Goal: Navigation & Orientation: Find specific page/section

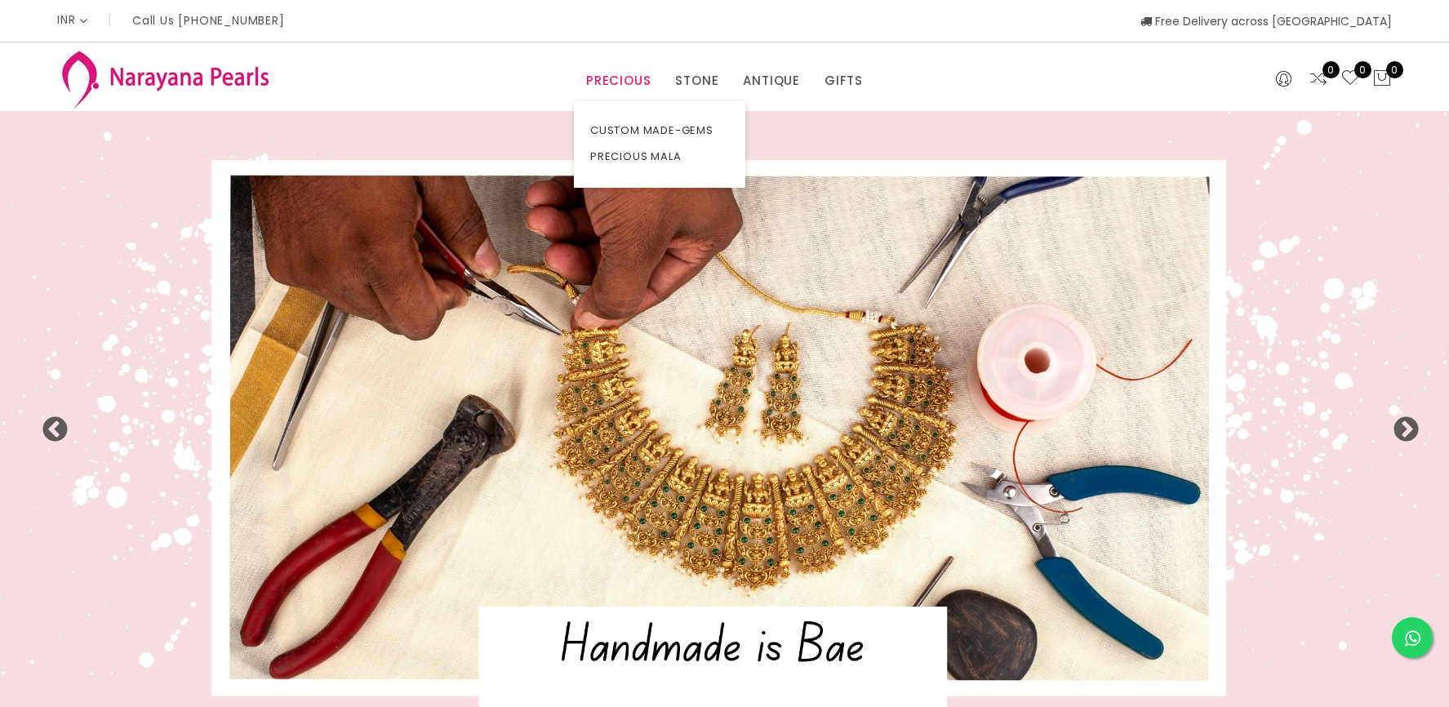
click at [629, 78] on link "PRECIOUS" at bounding box center [618, 81] width 64 height 24
click at [628, 129] on link "CUSTOM MADE-GEMS" at bounding box center [659, 131] width 139 height 26
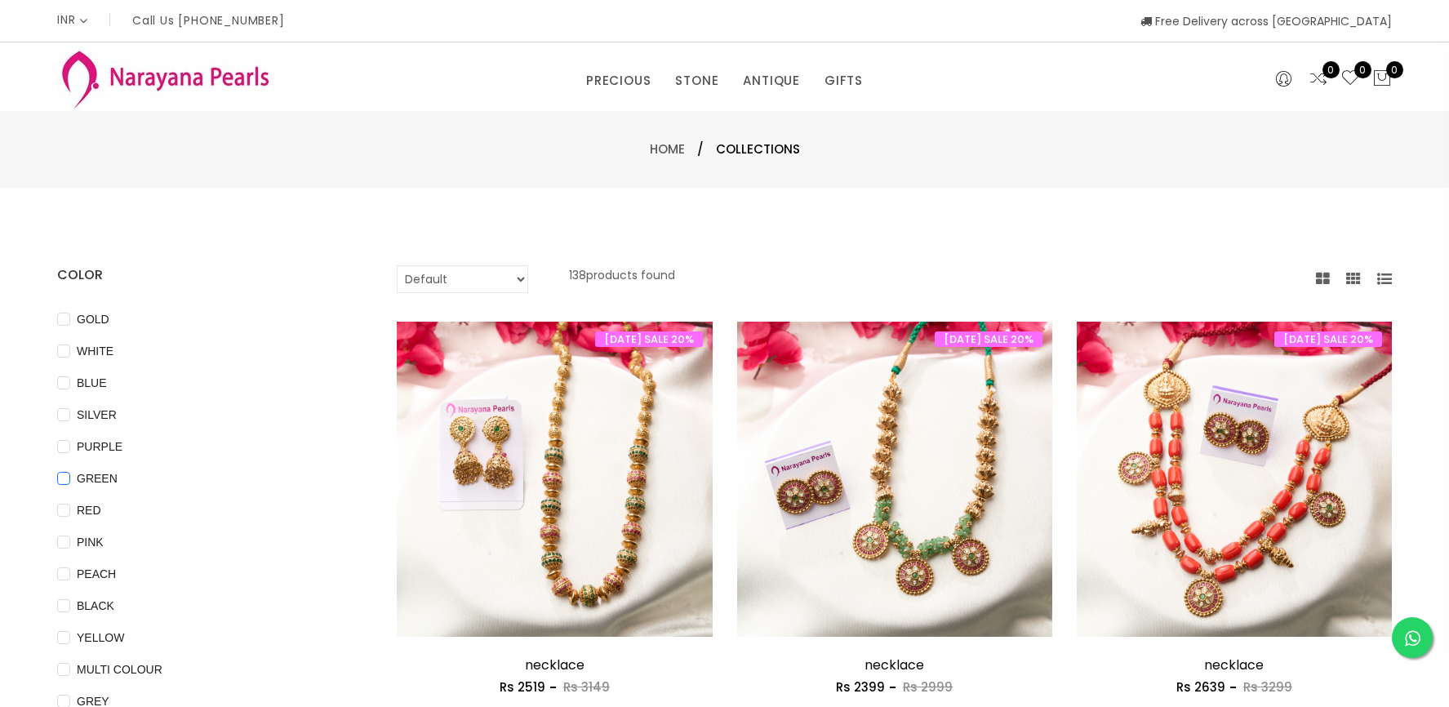
click at [65, 478] on input "GREEN" at bounding box center [63, 490] width 13 height 37
checkbox input "true"
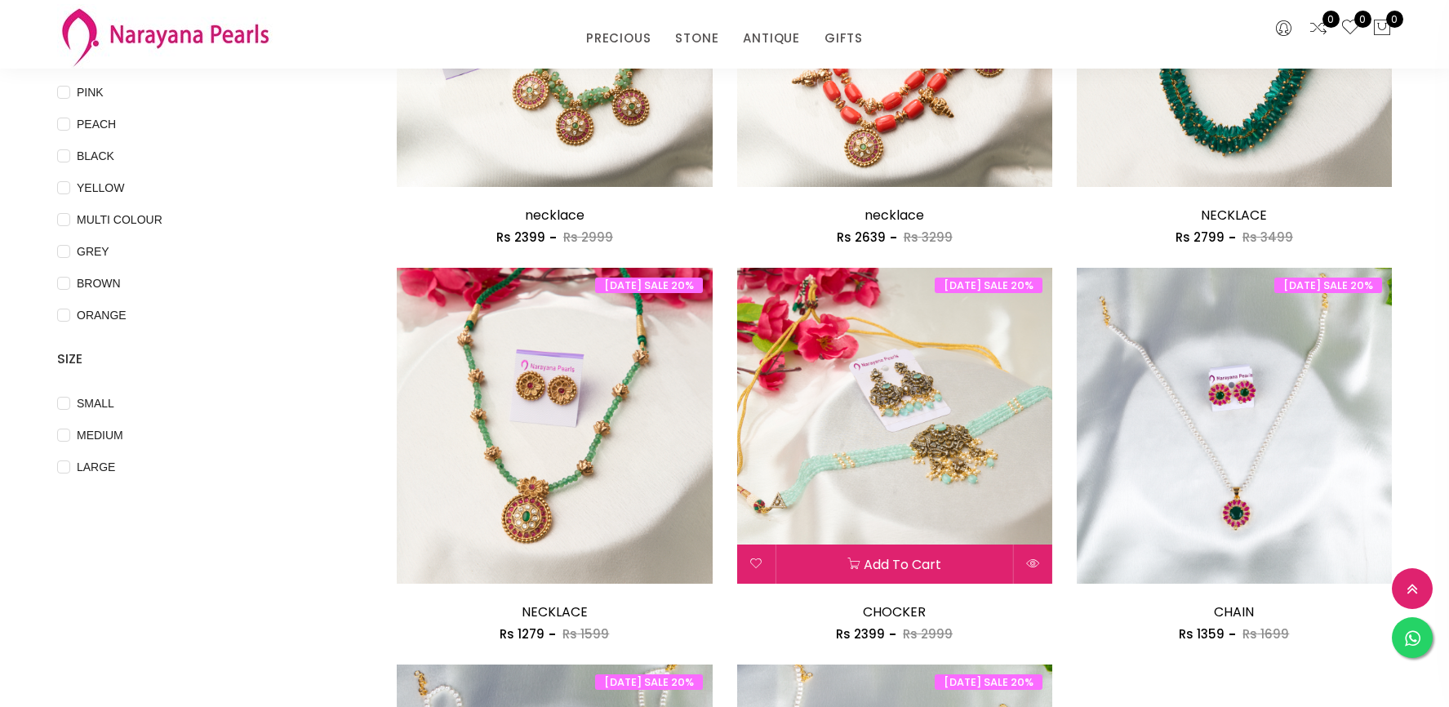
scroll to position [413, 0]
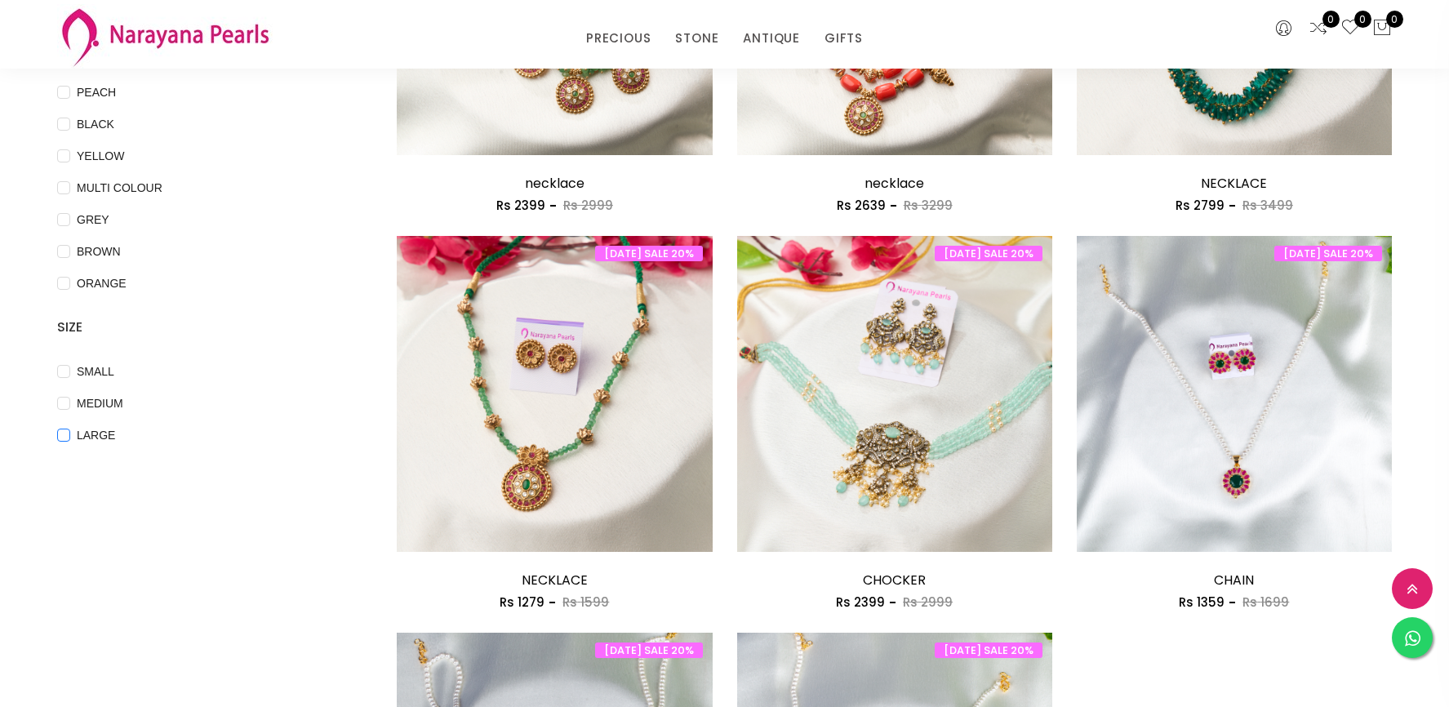
click at [64, 438] on input "LARGE" at bounding box center [63, 447] width 13 height 37
checkbox input "true"
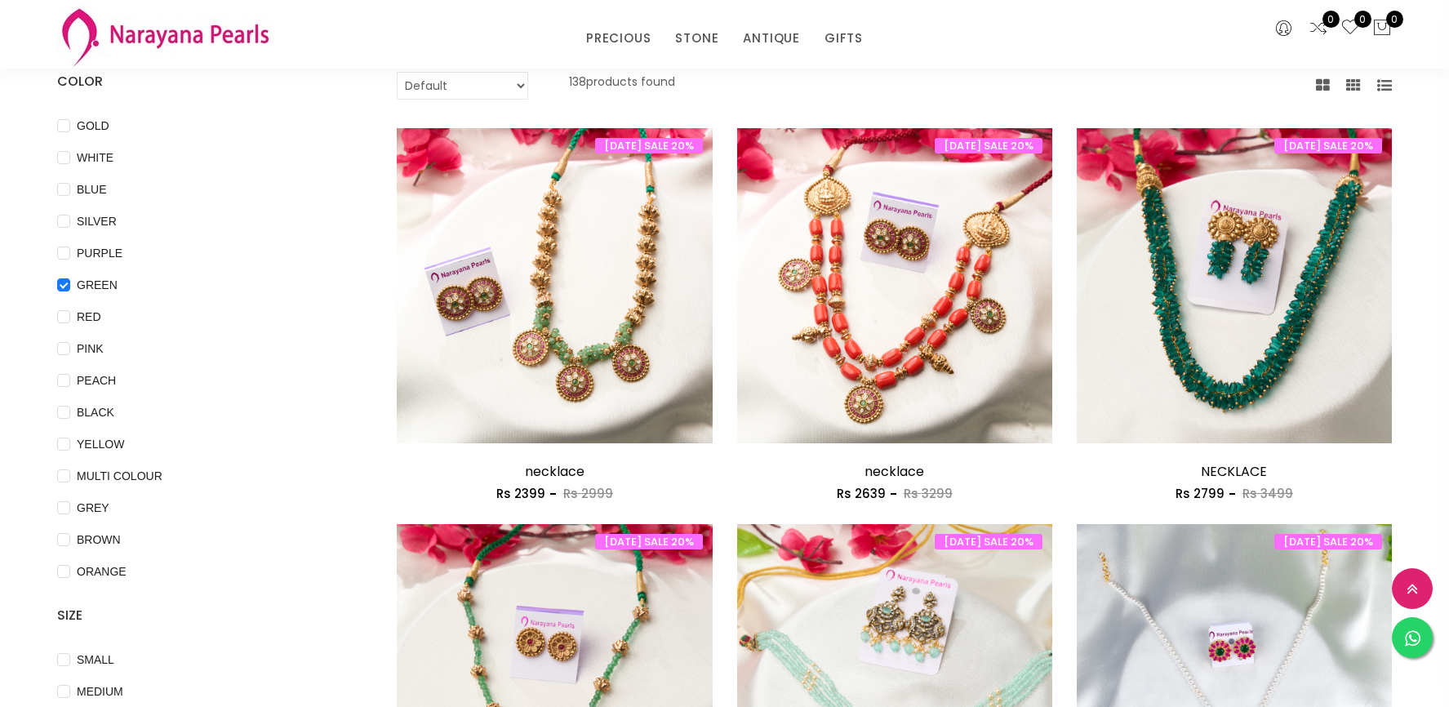
scroll to position [0, 0]
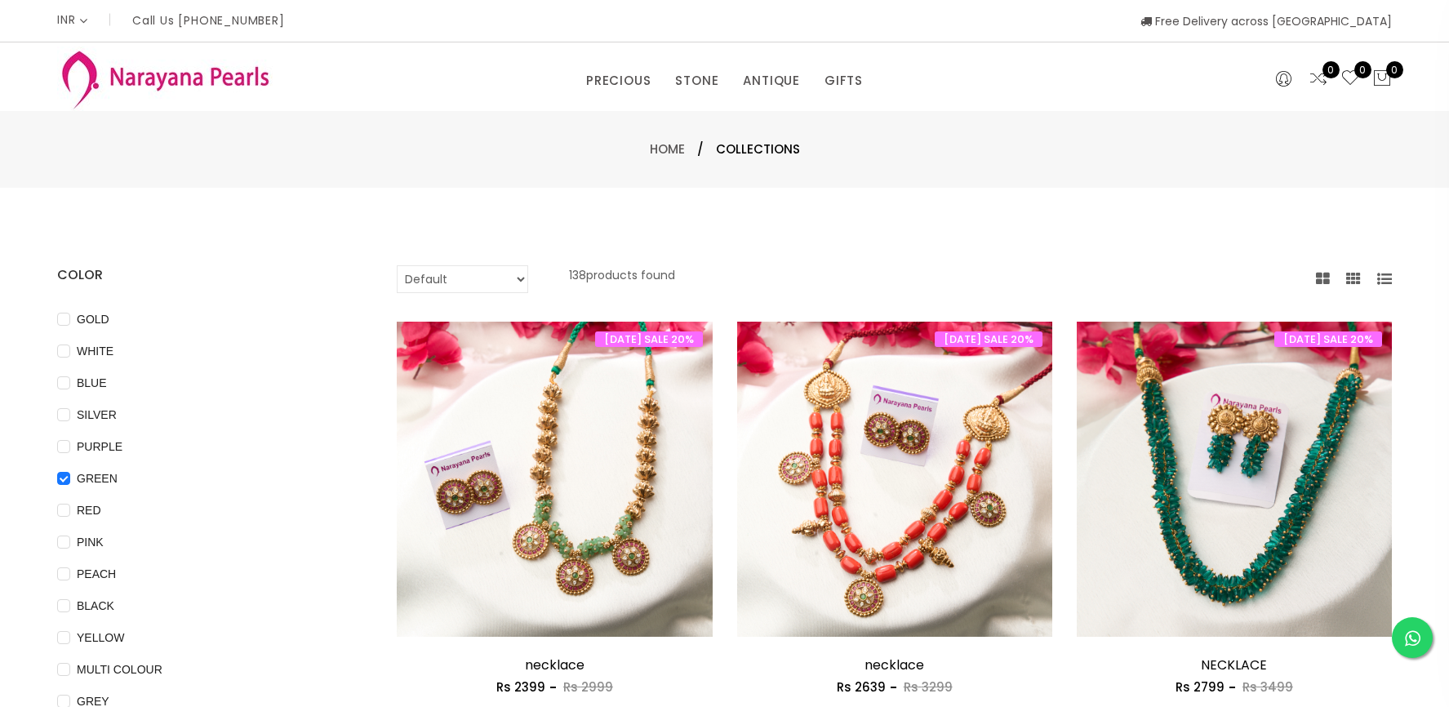
click at [174, 578] on div "PEACH" at bounding box center [202, 574] width 291 height 20
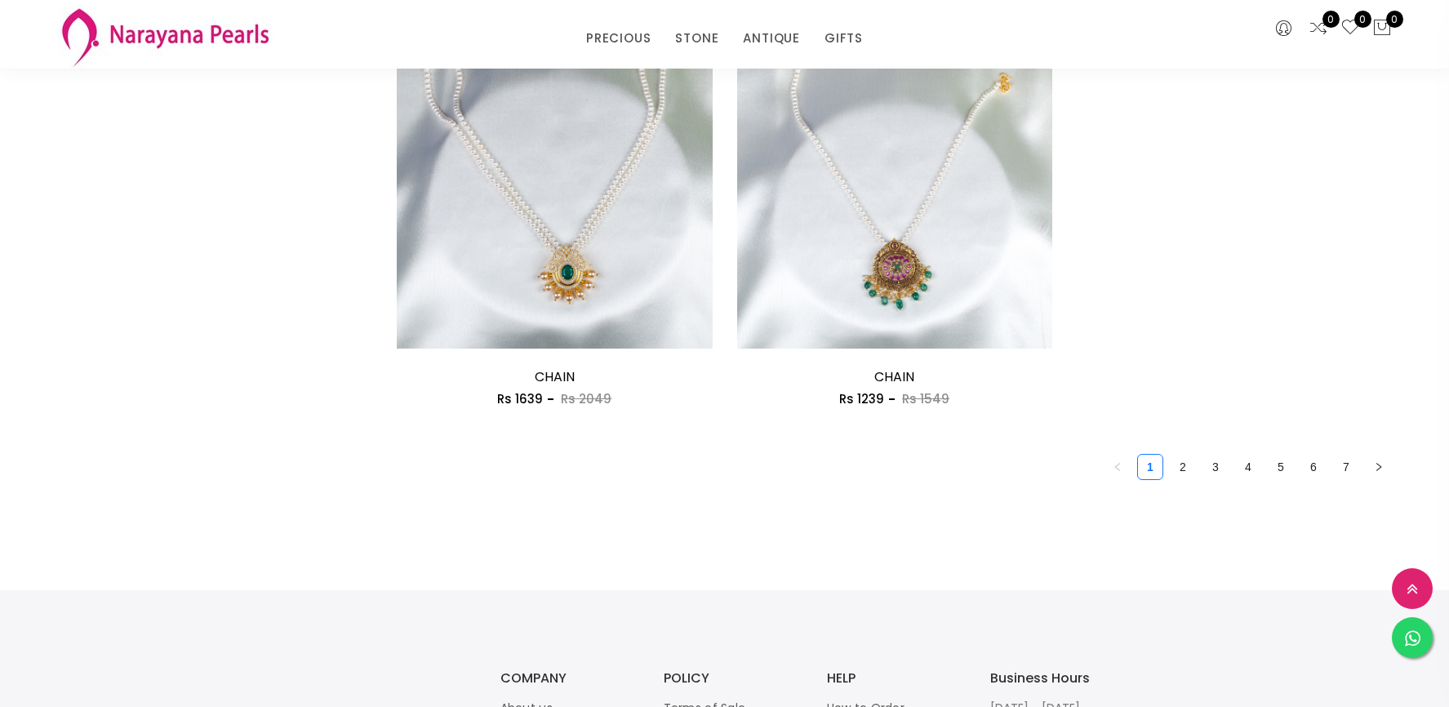
scroll to position [1016, 0]
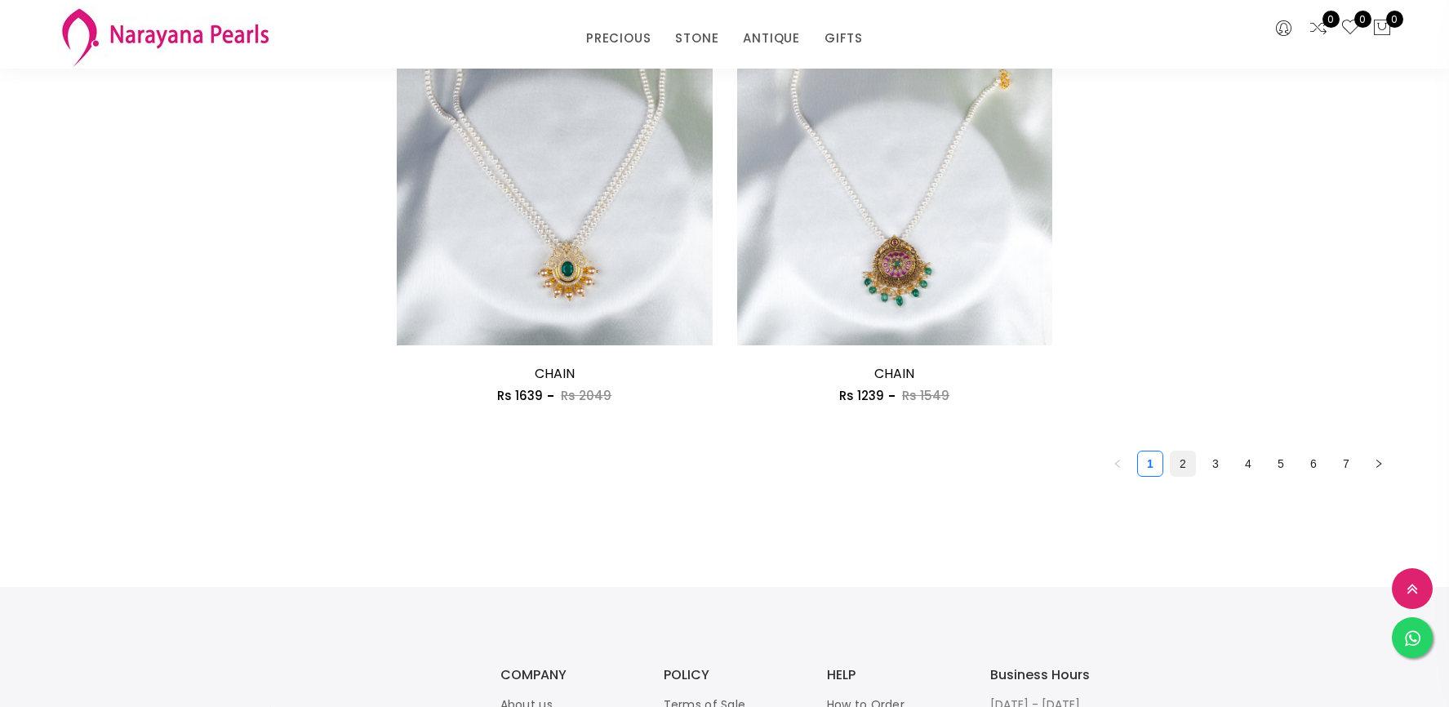
click at [1182, 461] on link "2" at bounding box center [1183, 463] width 24 height 24
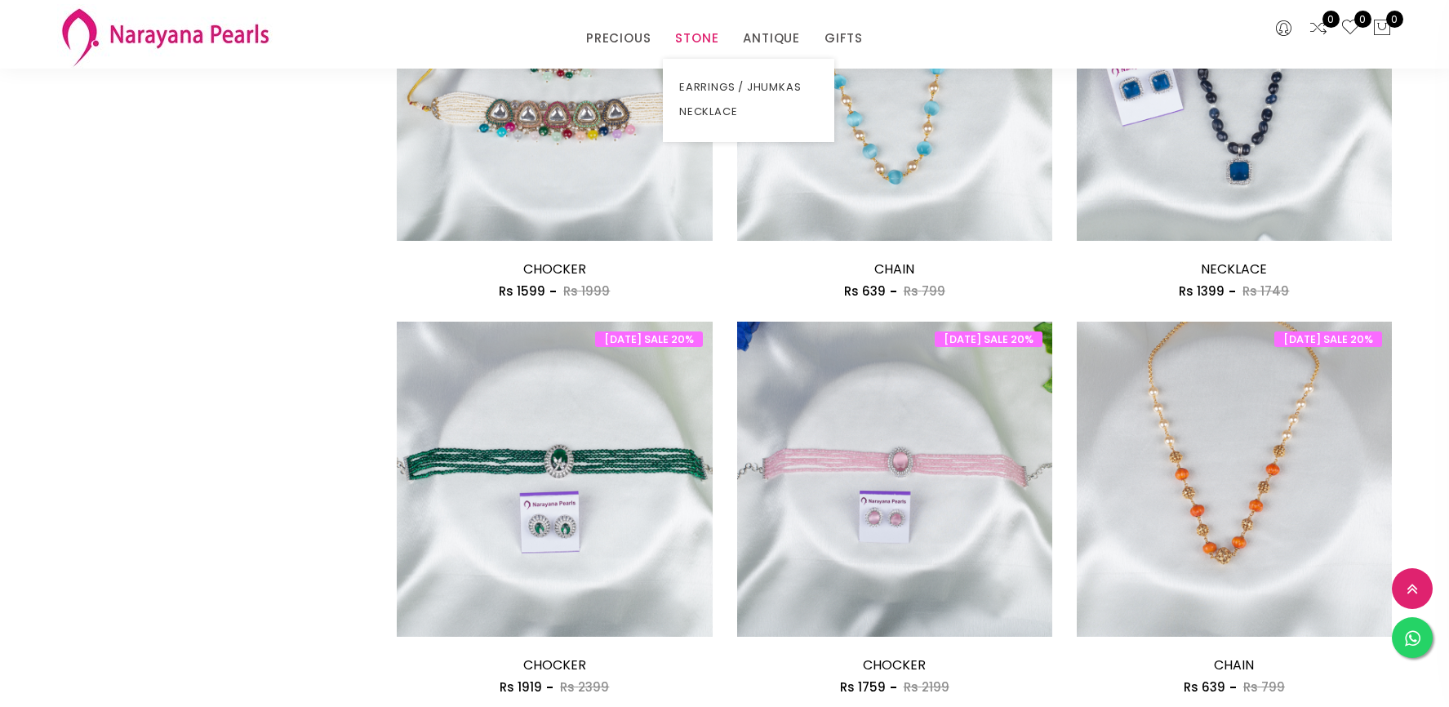
scroll to position [1429, 0]
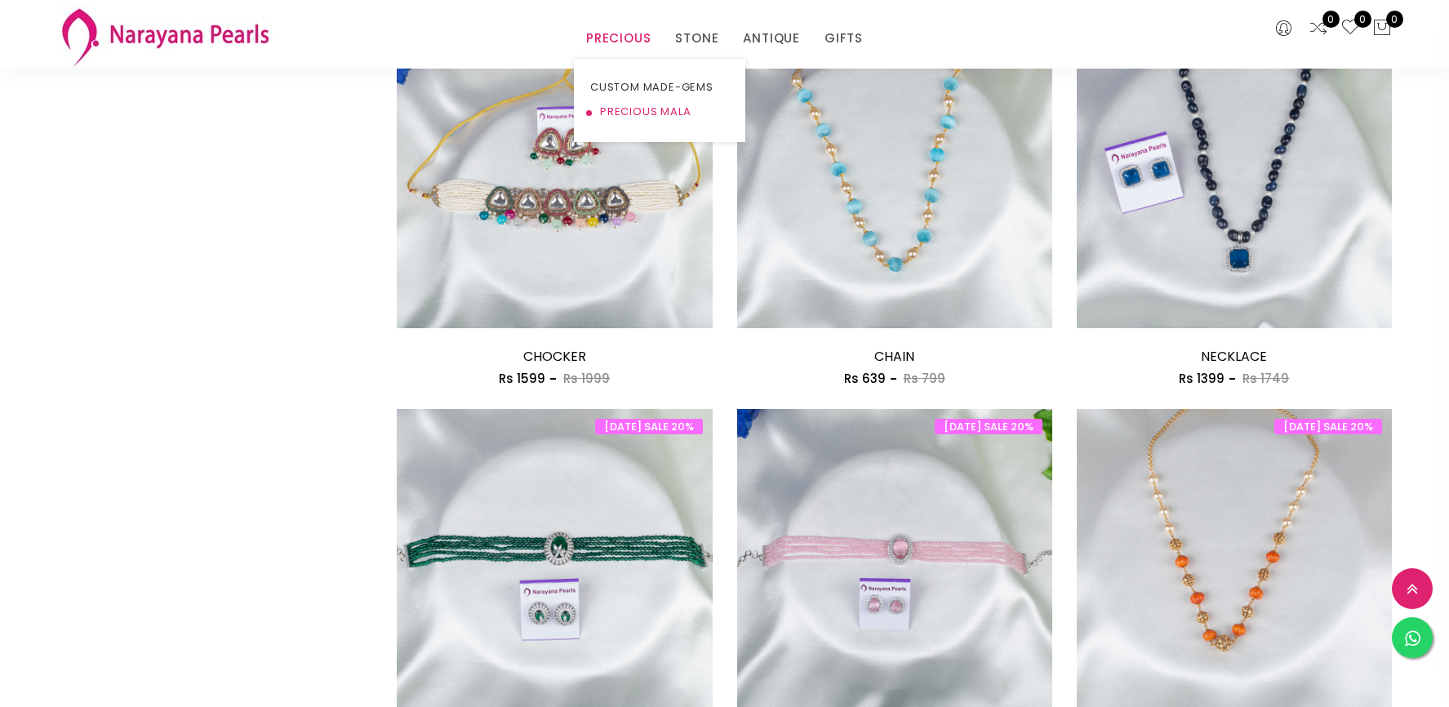
click at [625, 109] on link "PRECIOUS MALA" at bounding box center [659, 112] width 139 height 24
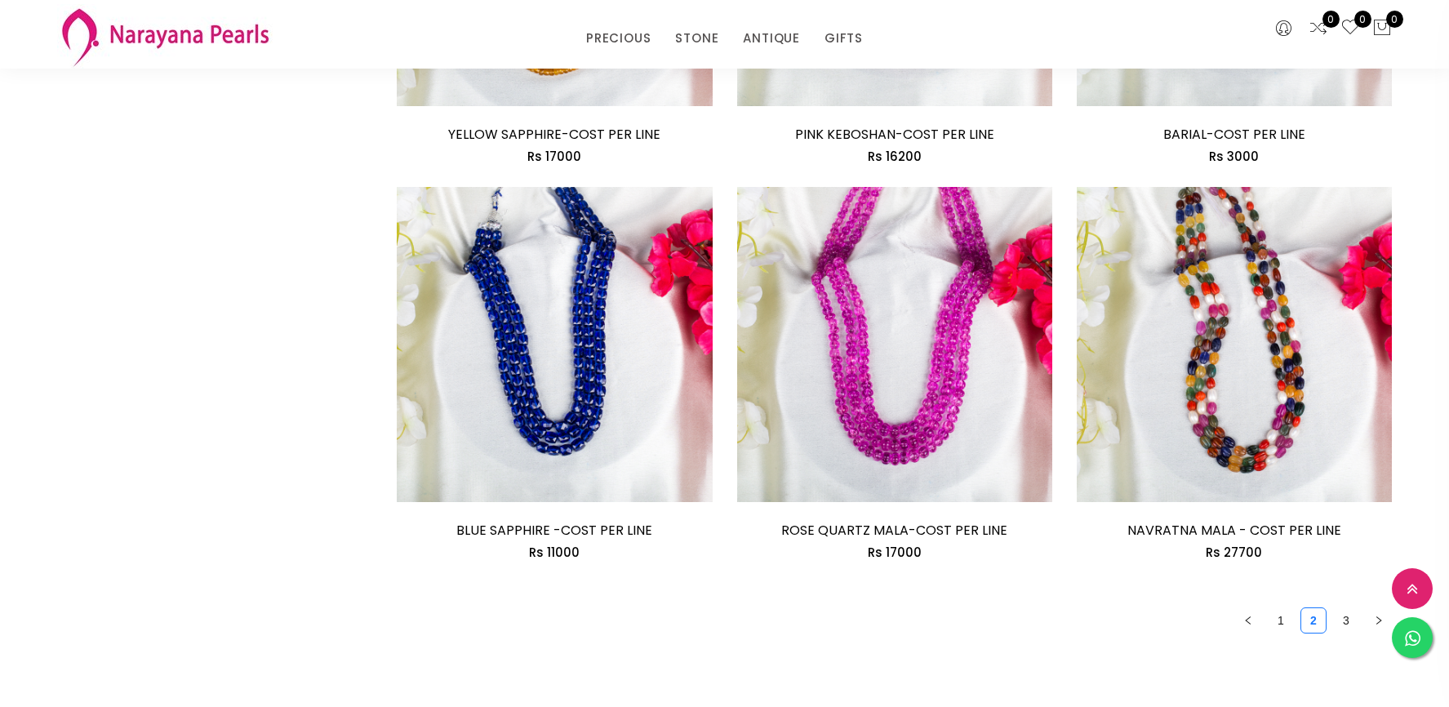
scroll to position [2648, 0]
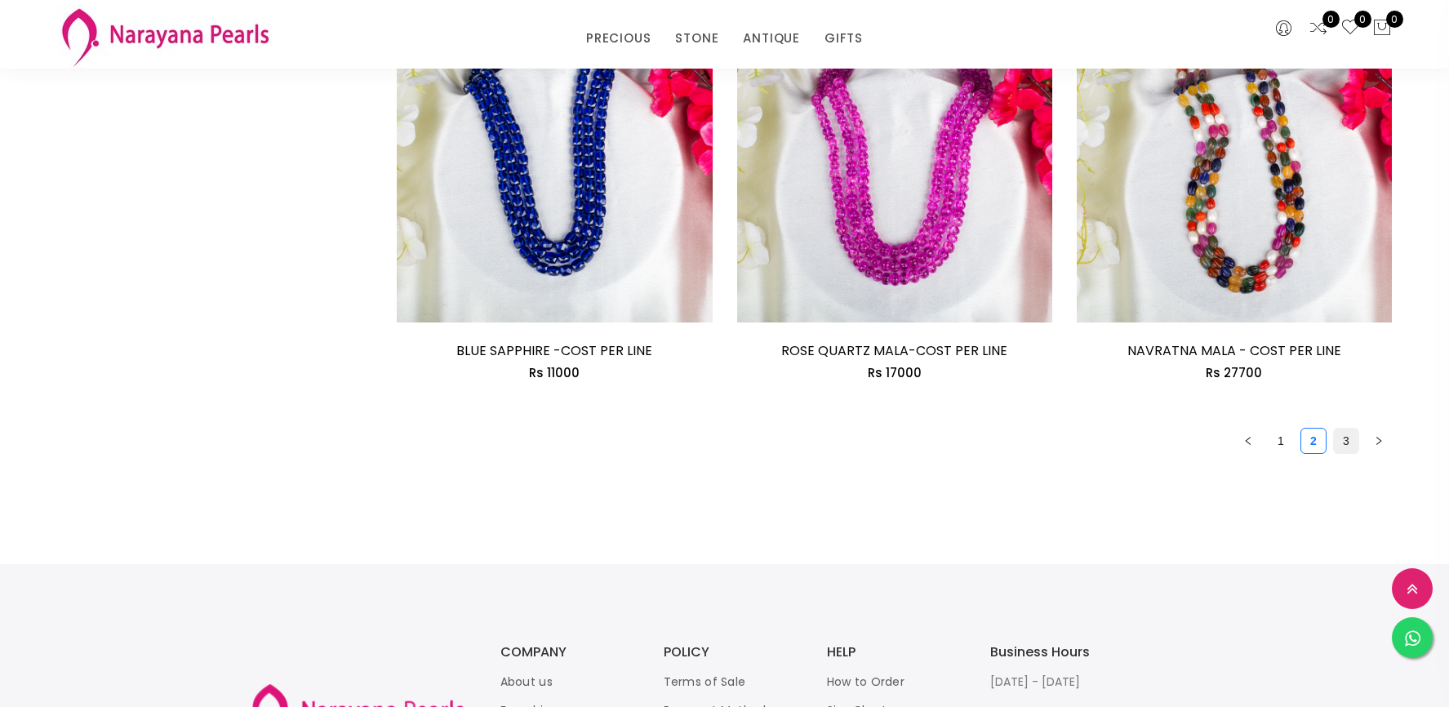
click at [1345, 445] on link "3" at bounding box center [1346, 441] width 24 height 24
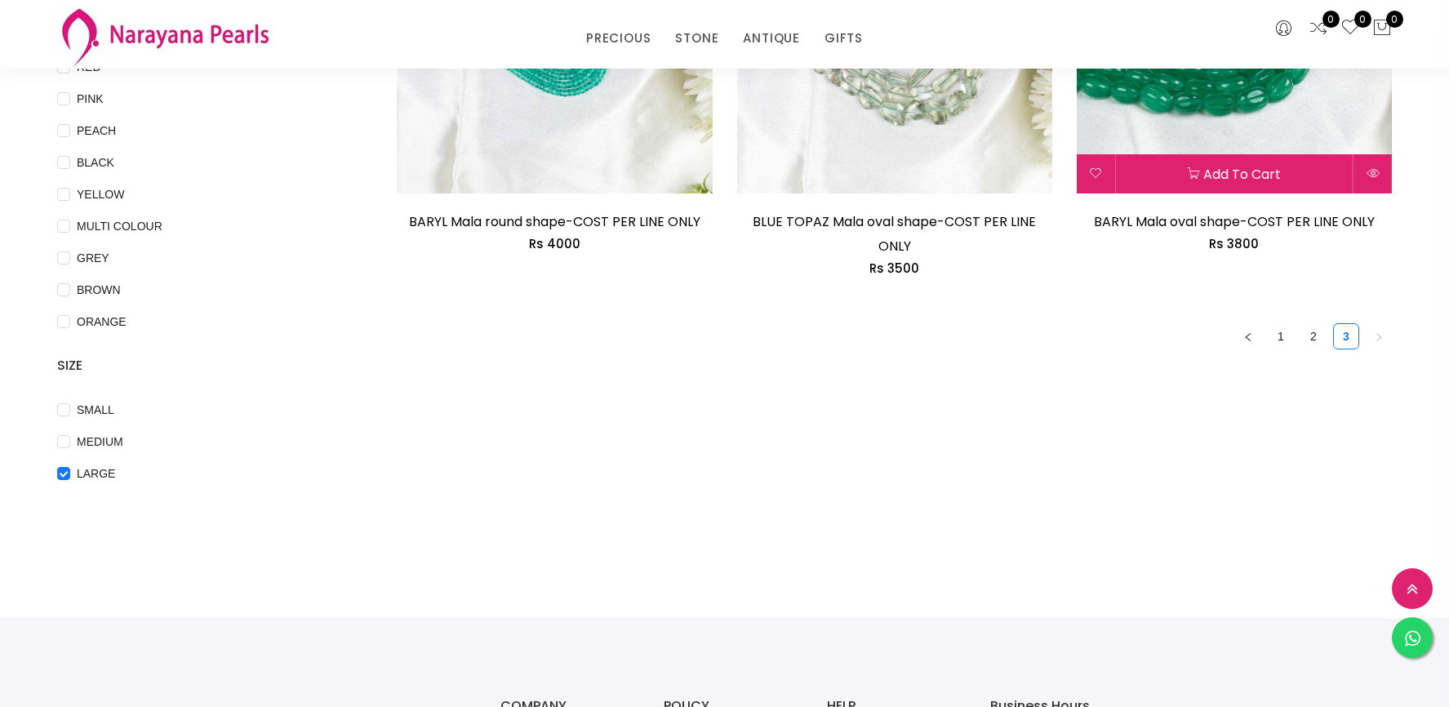
scroll to position [638, 0]
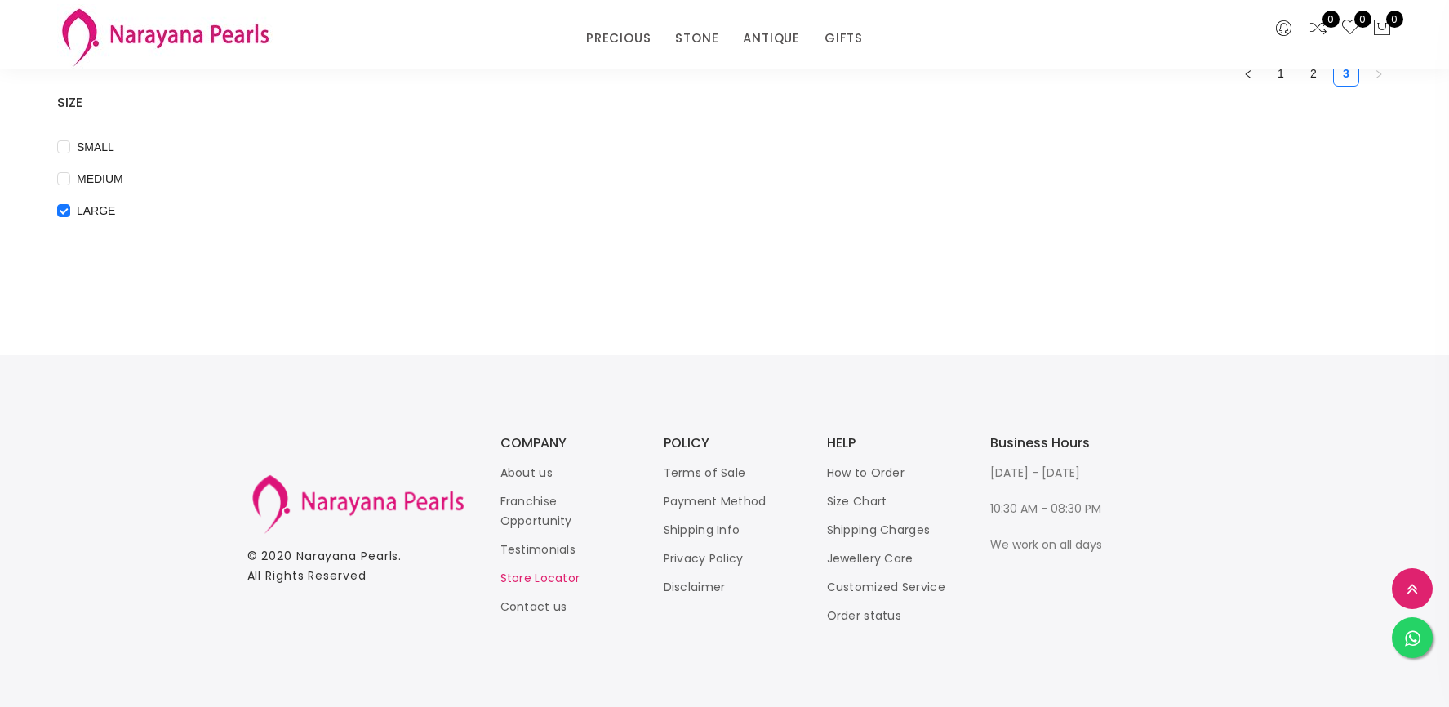
click at [562, 578] on link "Store Locator" at bounding box center [540, 578] width 80 height 16
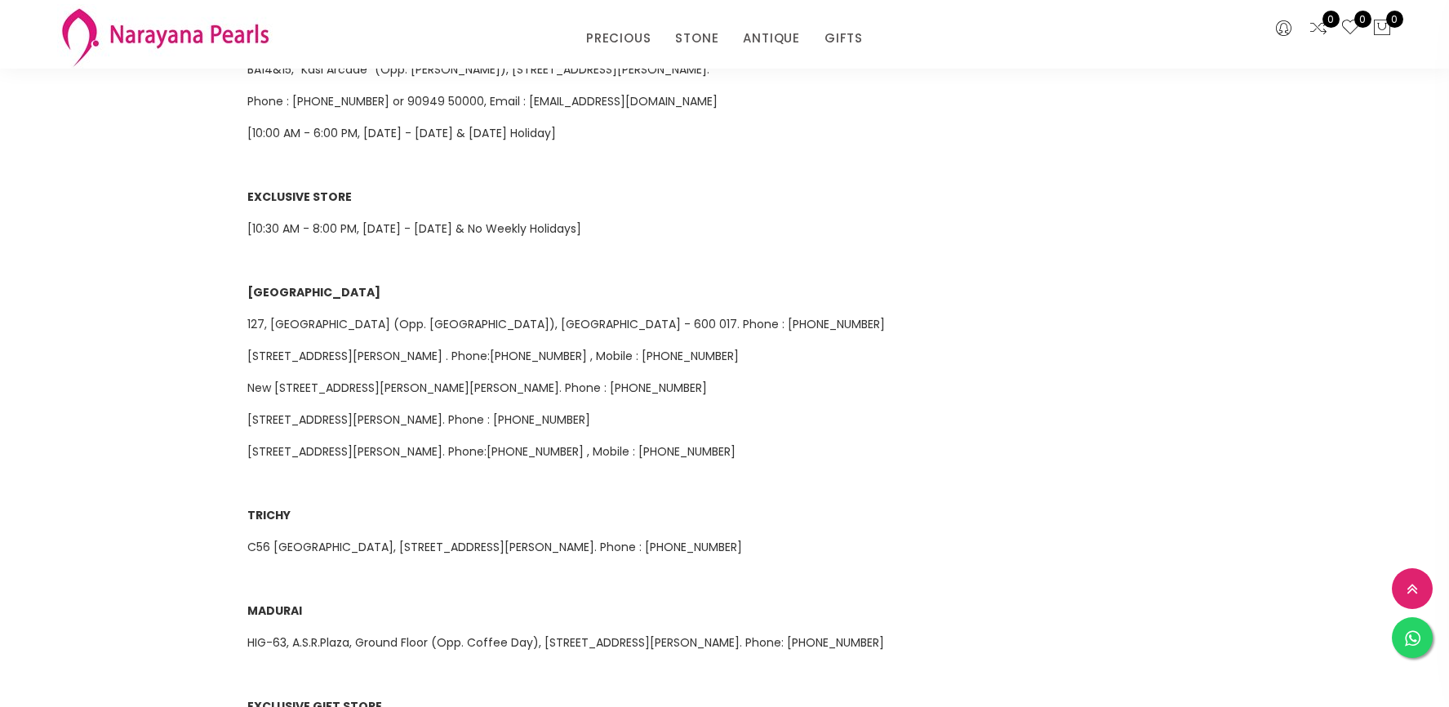
scroll to position [722, 0]
